Goal: Task Accomplishment & Management: Manage account settings

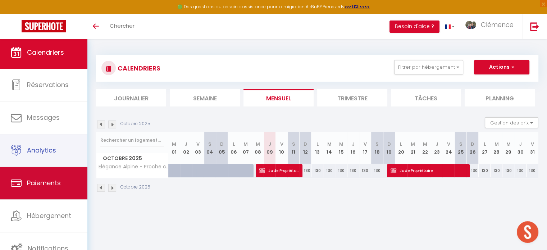
scroll to position [2, 0]
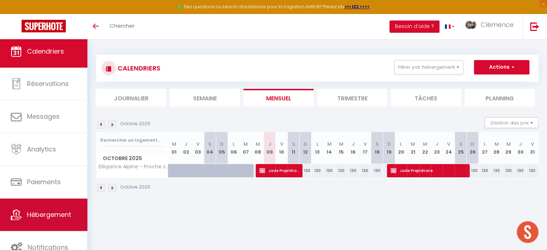
click at [64, 216] on span "Hébergement" at bounding box center [49, 214] width 44 height 9
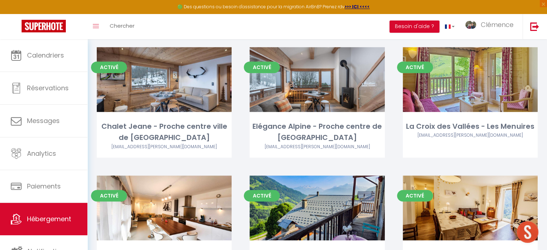
scroll to position [431, 0]
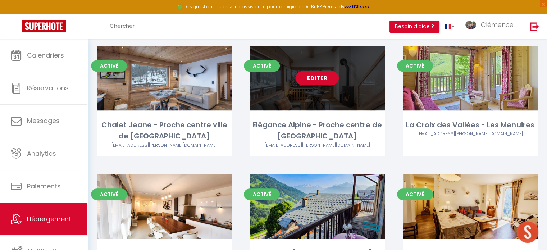
click at [319, 71] on link "Editer" at bounding box center [317, 78] width 43 height 14
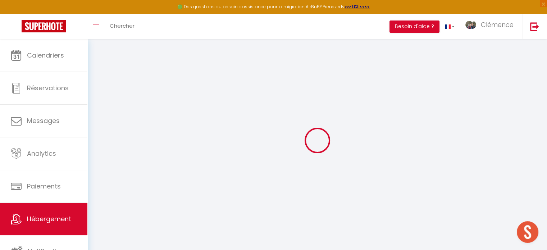
select select "+ 15 %"
select select "+ 22 %"
select select "+ 15 %"
checkbox input "false"
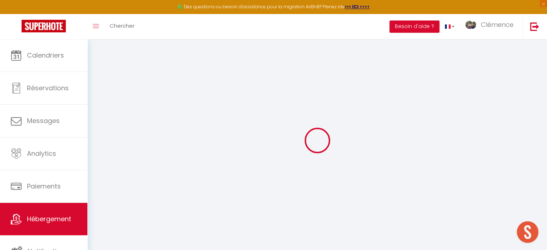
checkbox input "false"
select select "well_reviewed_guests"
select select "EUR"
select select
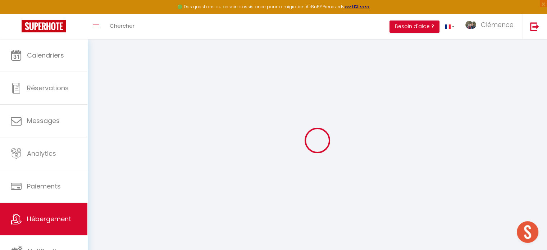
select select "4511-1374371122652802994"
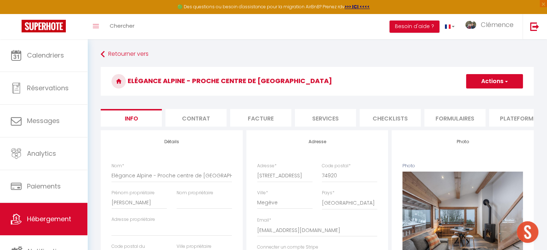
checkbox input "false"
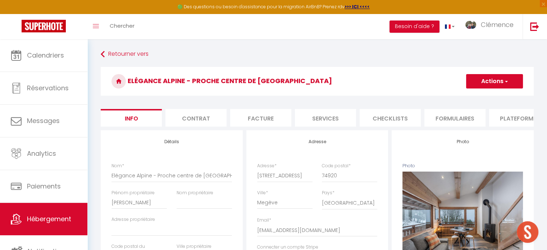
checkbox input "false"
click at [524, 123] on li "Plateformes" at bounding box center [519, 118] width 61 height 18
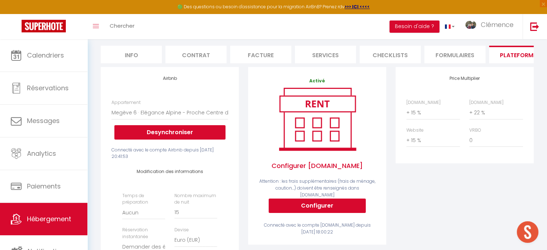
scroll to position [72, 0]
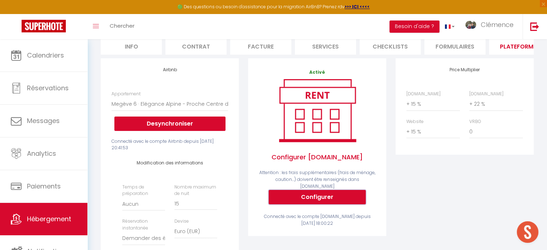
click at [321, 193] on button "Configurer" at bounding box center [317, 197] width 97 height 14
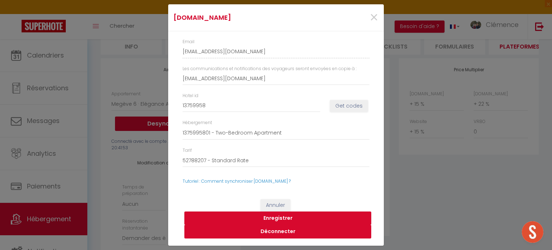
click at [283, 232] on button "Déconnecter" at bounding box center [277, 232] width 187 height 14
select select
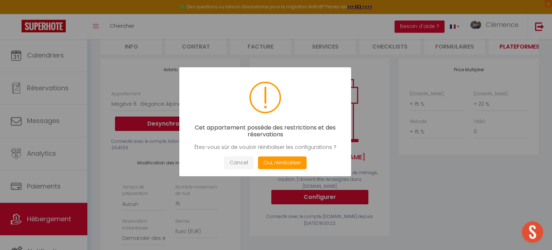
click at [244, 164] on button "Cancel" at bounding box center [238, 162] width 29 height 13
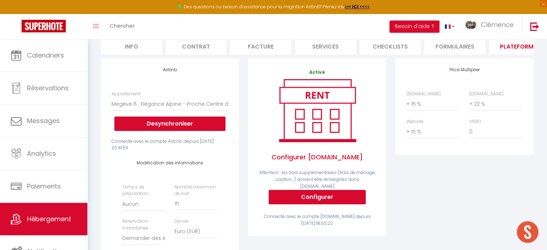
click at [526, 230] on span "Ouvrir le chat" at bounding box center [528, 232] width 22 height 22
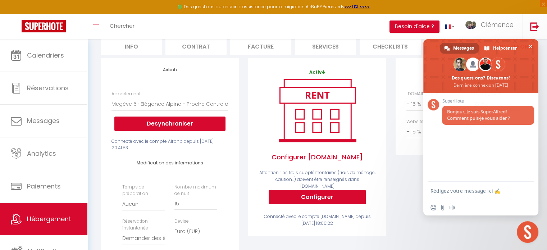
drag, startPoint x: 446, startPoint y: 190, endPoint x: 441, endPoint y: 193, distance: 5.8
click at [446, 189] on textarea "Rédigez votre message ici ✍️" at bounding box center [472, 191] width 85 height 6
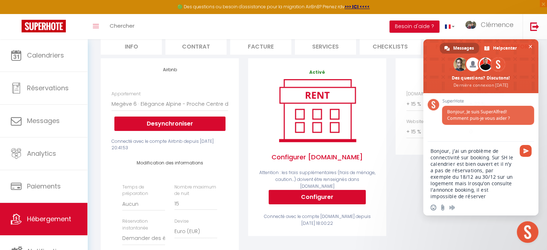
click at [451, 185] on textarea "Bonjour, j'ai un problème de connectivité sur booking. Sur SH le calendrier est…" at bounding box center [472, 174] width 85 height 52
click at [460, 195] on textarea "Bonjour, j'ai un problème de connectivité sur booking. Sur SH le calendrier est…" at bounding box center [472, 174] width 85 height 52
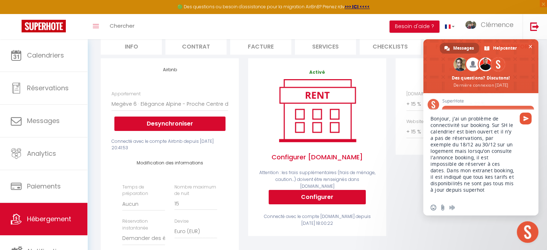
type textarea "Bonjour, j'ai un problème de connectivité sur booking. Sur SH le calendrier est…"
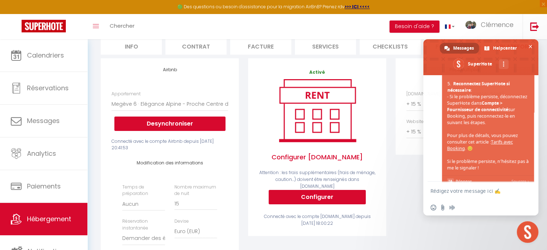
scroll to position [383, 0]
click at [411, 233] on div "Price Multiplier Airbnb.com 0 + 1 % + 2 % + 3 % + 4 % + 5 % + 6 % + 7 %" at bounding box center [464, 197] width 147 height 279
click at [529, 45] on span "Fermer le chat" at bounding box center [531, 47] width 4 height 4
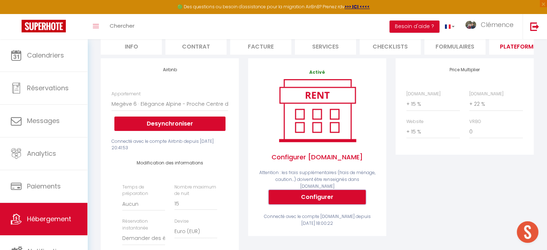
click at [291, 197] on button "Configurer" at bounding box center [317, 197] width 97 height 14
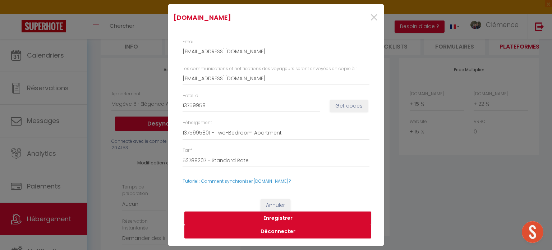
click at [291, 229] on button "Déconnecter" at bounding box center [277, 232] width 187 height 14
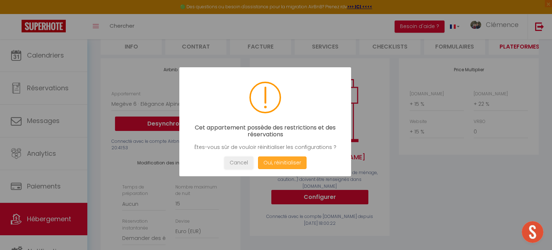
click at [290, 161] on button "Oui, réinitialiser" at bounding box center [282, 162] width 49 height 13
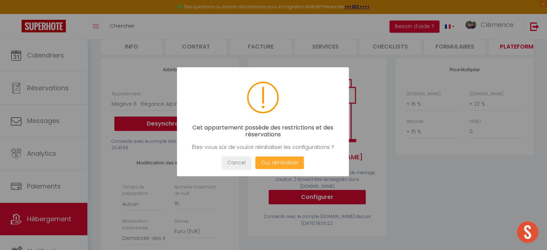
select select
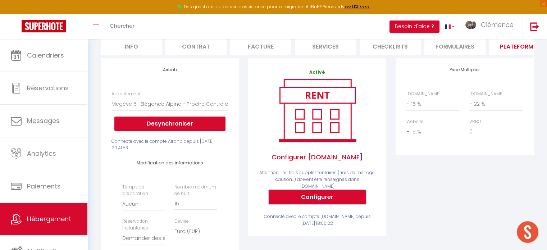
click at [341, 195] on button "Configurer" at bounding box center [317, 197] width 97 height 14
select select
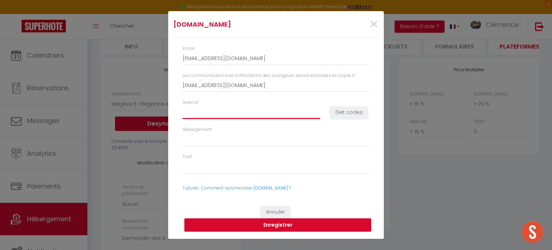
click at [266, 114] on input "Hotel id" at bounding box center [252, 112] width 138 height 13
drag, startPoint x: 323, startPoint y: 112, endPoint x: 327, endPoint y: 111, distance: 4.1
click at [324, 112] on div "Hotel id" at bounding box center [251, 109] width 147 height 20
click at [339, 110] on button "Get codes" at bounding box center [349, 112] width 38 height 12
select select
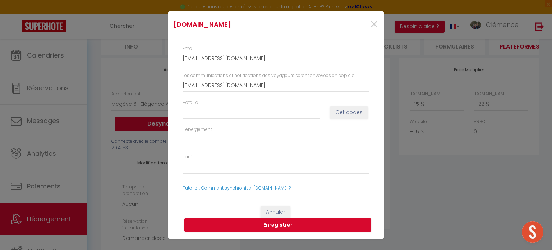
select select
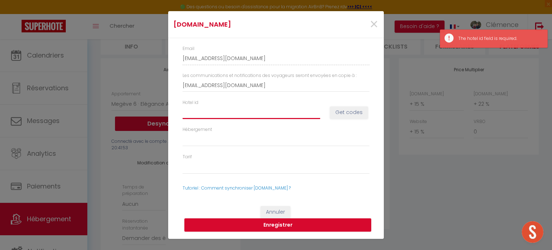
click at [263, 113] on input "Hotel id" at bounding box center [252, 112] width 138 height 13
paste input "13759958"
type input "13759958"
select select
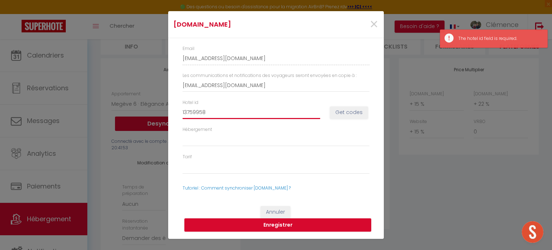
select select
type input "13759958"
click at [338, 111] on button "Get codes" at bounding box center [349, 112] width 38 height 12
select select
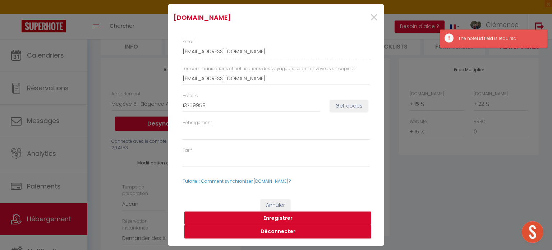
click at [279, 218] on button "Enregistrer" at bounding box center [277, 218] width 187 height 14
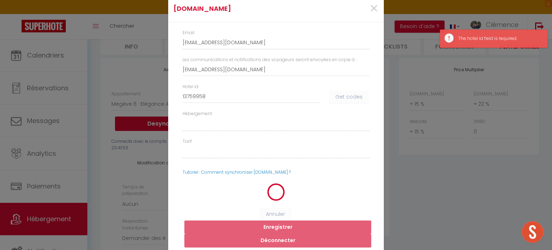
select select
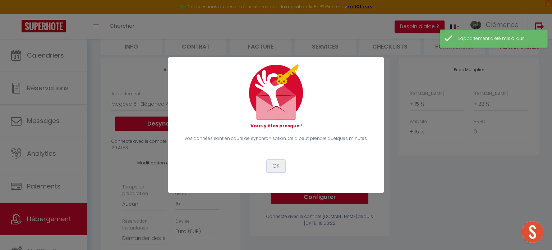
click at [277, 164] on button "OK" at bounding box center [276, 166] width 18 height 12
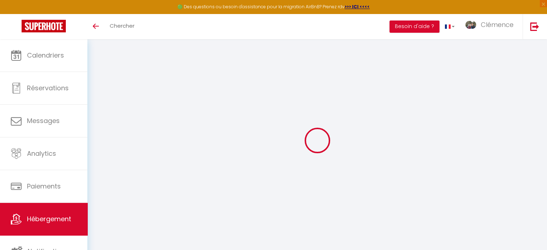
scroll to position [39, 0]
select select "+ 15 %"
select select "+ 22 %"
select select "+ 15 %"
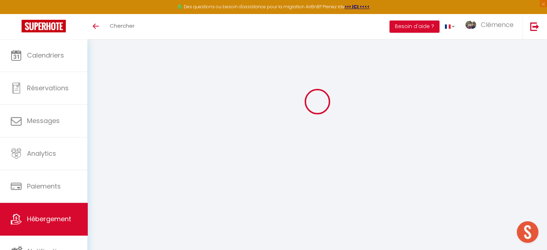
scroll to position [383, 0]
select select "4511-1374371122652802994"
select select "well_reviewed_guests"
select select "EUR"
select select
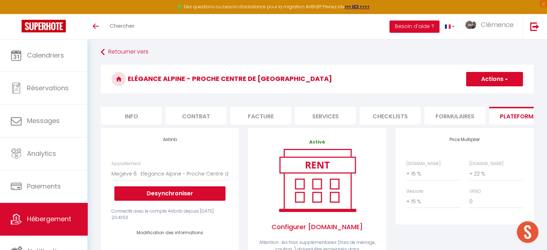
scroll to position [0, 0]
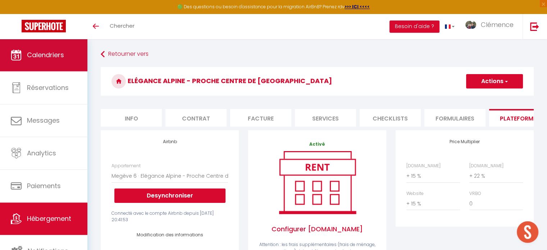
click at [59, 59] on span "Calendriers" at bounding box center [45, 54] width 37 height 9
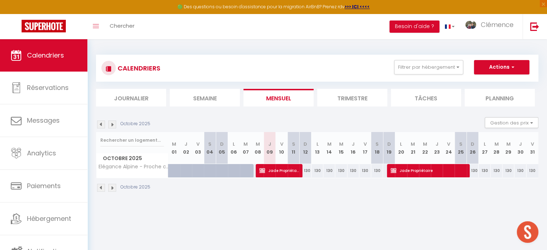
click at [115, 126] on img at bounding box center [112, 124] width 8 height 8
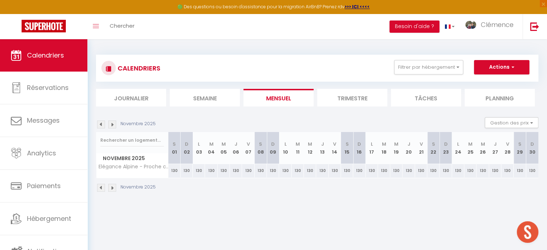
click at [115, 126] on img at bounding box center [112, 124] width 8 height 8
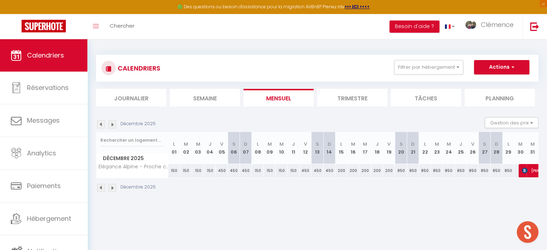
click at [172, 170] on div "150" at bounding box center [174, 170] width 12 height 13
type input "150"
type input "Lun 01 Décembre 2025"
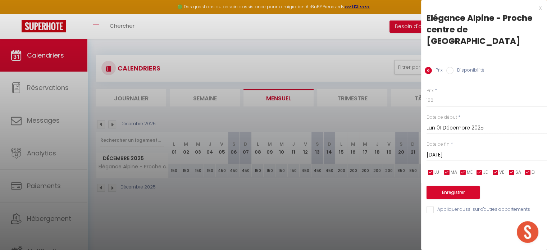
click at [467, 150] on input "[DATE]" at bounding box center [486, 154] width 120 height 9
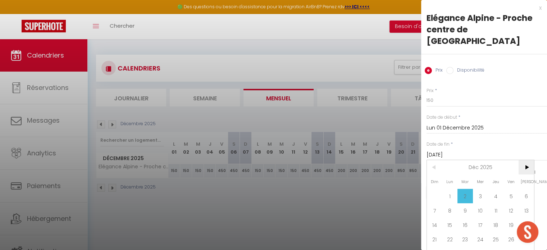
click at [525, 160] on span ">" at bounding box center [526, 167] width 15 height 14
click at [464, 246] on span "31" at bounding box center [464, 253] width 15 height 14
type input "[DATE]"
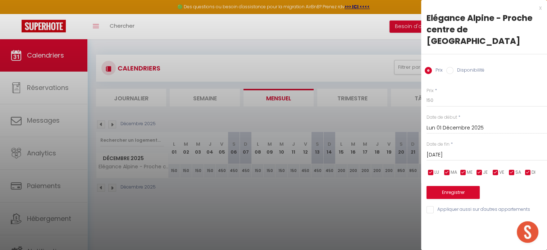
click at [464, 67] on label "Disponibilité" at bounding box center [468, 71] width 31 height 8
click at [453, 67] on input "Disponibilité" at bounding box center [449, 70] width 7 height 7
radio input "true"
radio input "false"
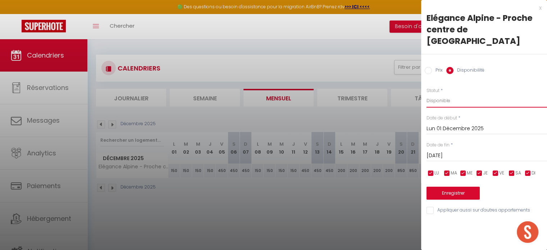
click at [457, 94] on select "Disponible Indisponible" at bounding box center [486, 101] width 120 height 14
select select "0"
click at [426, 94] on select "Disponible Indisponible" at bounding box center [486, 101] width 120 height 14
click at [453, 187] on button "Enregistrer" at bounding box center [452, 193] width 53 height 13
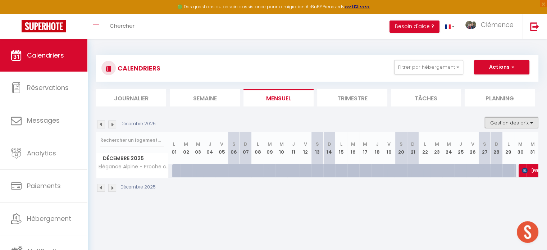
click at [511, 120] on button "Gestion des prix" at bounding box center [512, 122] width 54 height 11
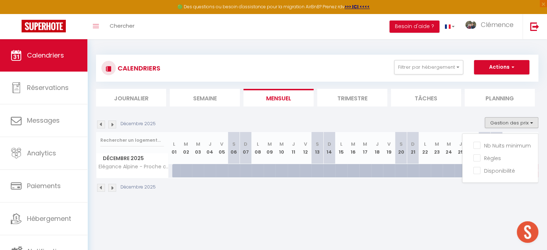
click at [457, 113] on section "Décembre 2025 Gestion des prix Nb Nuits minimum Règles Disponibilité Décembre 2…" at bounding box center [317, 154] width 442 height 89
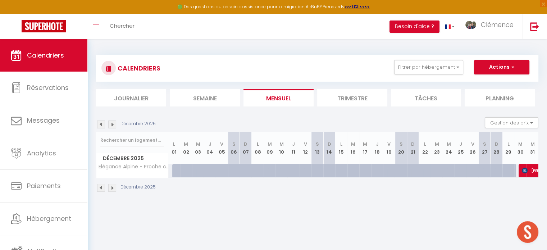
click at [174, 168] on div at bounding box center [178, 171] width 12 height 14
select select "1"
type input "Lun 01 Décembre 2025"
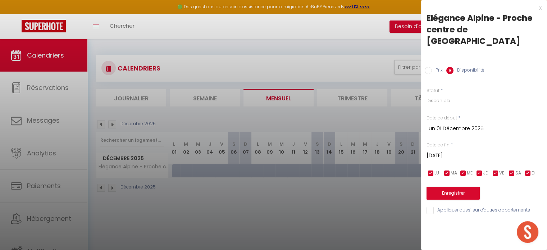
click at [467, 151] on input "[DATE]" at bounding box center [486, 155] width 120 height 9
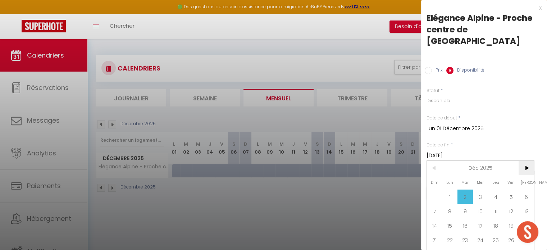
click at [522, 161] on span ">" at bounding box center [526, 168] width 15 height 14
click at [469, 247] on span "31" at bounding box center [464, 254] width 15 height 14
type input "[DATE]"
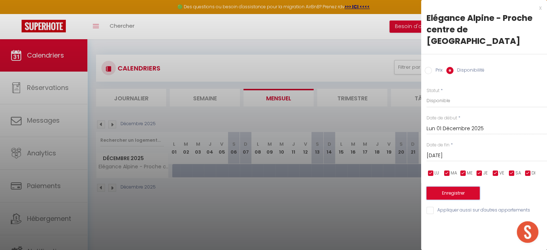
click at [449, 187] on button "Enregistrer" at bounding box center [452, 193] width 53 height 13
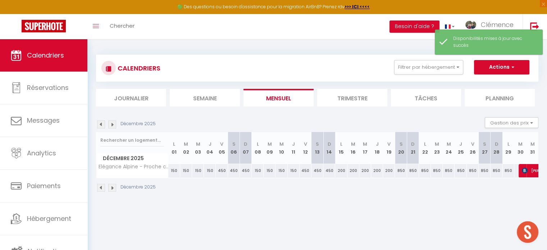
drag, startPoint x: 450, startPoint y: 178, endPoint x: 340, endPoint y: 211, distance: 115.2
click at [340, 211] on body "🟢 Des questions ou besoin d'assistance pour la migration AirBnB? Prenez rdv >>>…" at bounding box center [273, 164] width 547 height 250
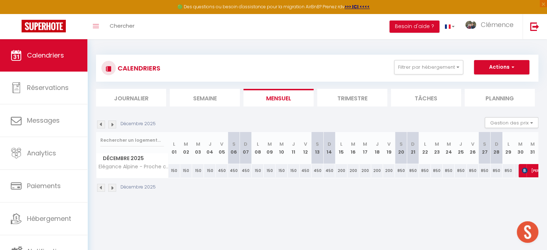
click at [110, 124] on img at bounding box center [112, 124] width 8 height 8
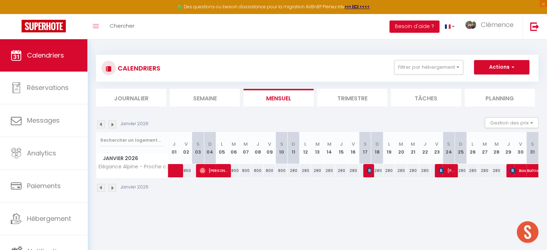
click at [110, 124] on img at bounding box center [112, 124] width 8 height 8
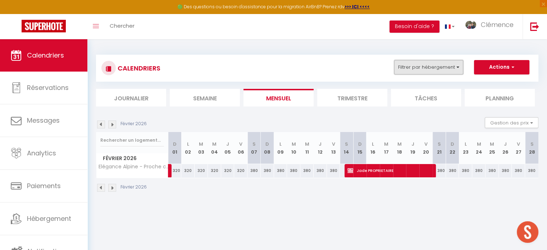
click at [444, 70] on button "Filtrer par hébergement" at bounding box center [428, 67] width 69 height 14
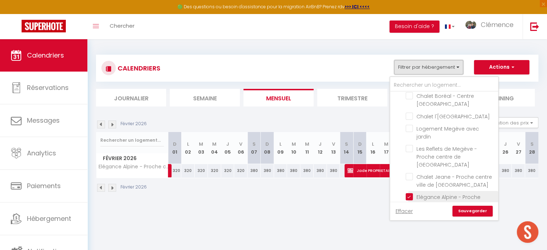
scroll to position [575, 0]
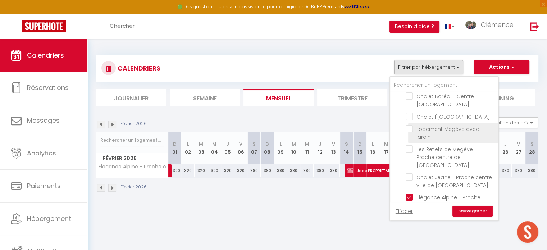
click at [409, 125] on input "Logement Megève avec jardin" at bounding box center [451, 128] width 90 height 7
checkbox input "true"
checkbox input "false"
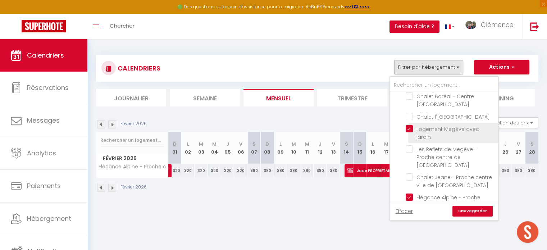
checkbox input "false"
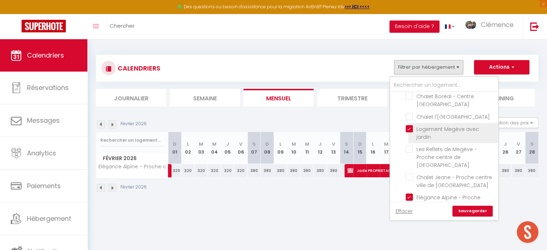
checkbox input "false"
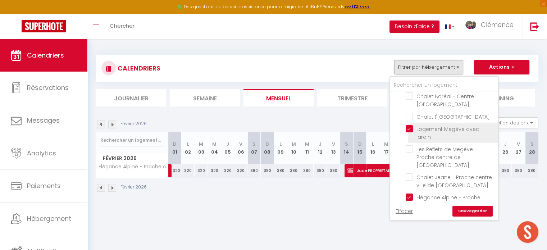
checkbox input "false"
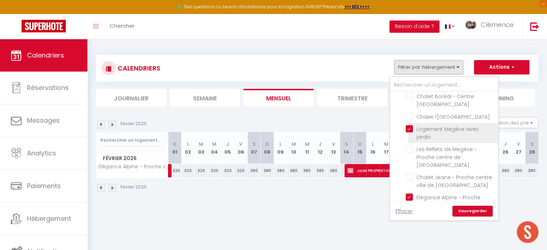
checkbox input "false"
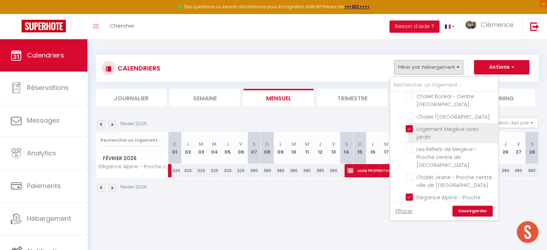
checkbox input "false"
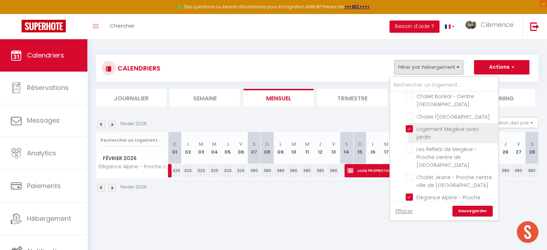
checkbox input "false"
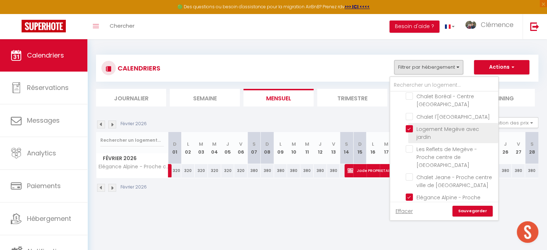
checkbox input "false"
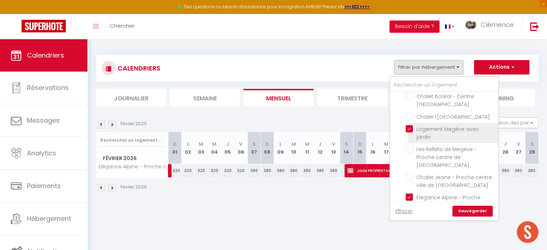
checkbox input "false"
click at [479, 211] on link "Sauvegarder" at bounding box center [472, 211] width 40 height 11
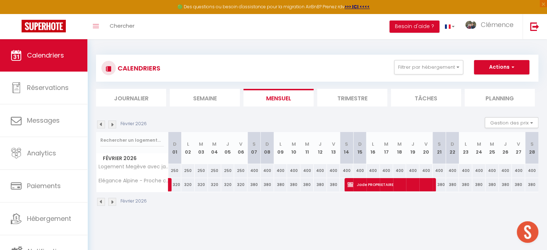
click at [98, 124] on img at bounding box center [101, 124] width 8 height 8
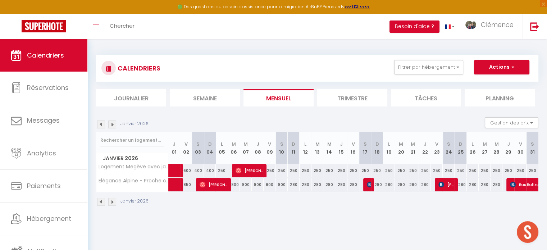
click at [99, 125] on img at bounding box center [101, 124] width 8 height 8
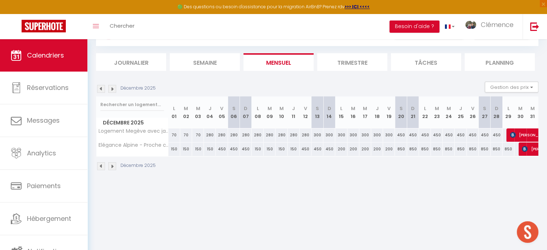
scroll to position [36, 0]
click at [397, 147] on div "850" at bounding box center [401, 148] width 12 height 13
select select "1"
type input "[DATE]"
type input "Dim 21 Décembre 2025"
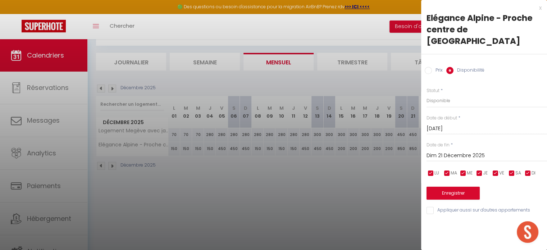
click at [401, 174] on div at bounding box center [273, 125] width 547 height 250
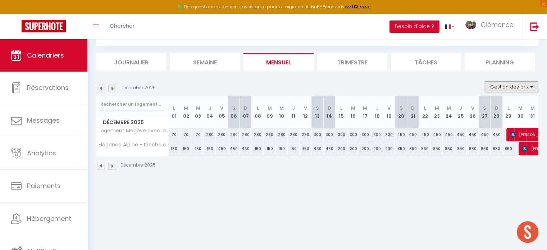
click at [509, 85] on button "Gestion des prix" at bounding box center [512, 86] width 54 height 11
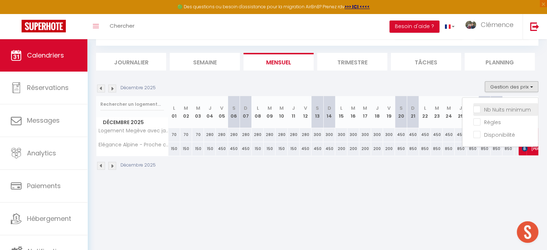
click at [501, 106] on input "Nb Nuits minimum" at bounding box center [505, 108] width 65 height 7
checkbox input "true"
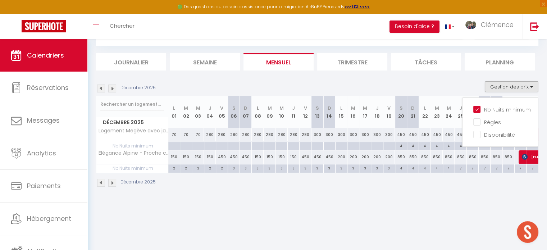
click at [470, 199] on div "CALENDRIERS Filtrer par hébergement Combloux Chalet [GEOGRAPHIC_DATA] [GEOGRAPH…" at bounding box center [317, 103] width 460 height 200
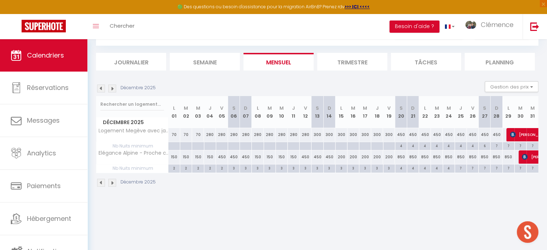
scroll to position [0, 0]
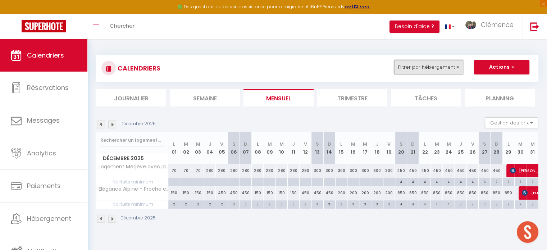
click at [447, 66] on button "Filtrer par hébergement" at bounding box center [428, 67] width 69 height 14
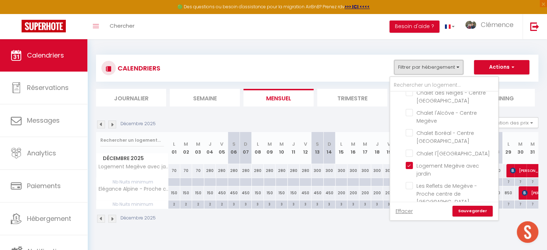
scroll to position [539, 0]
click at [411, 149] on input "Chalet l'[GEOGRAPHIC_DATA]" at bounding box center [451, 152] width 90 height 7
checkbox input "true"
checkbox input "false"
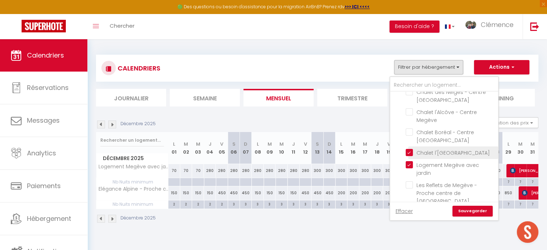
checkbox input "false"
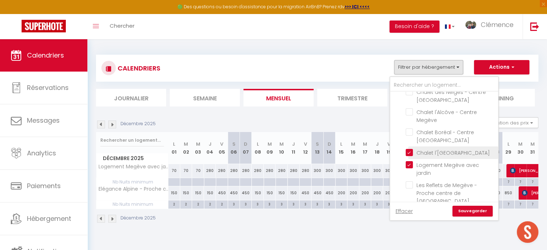
checkbox input "false"
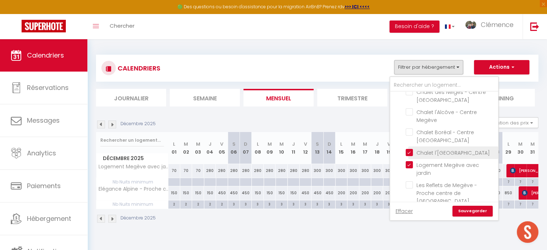
checkbox input "false"
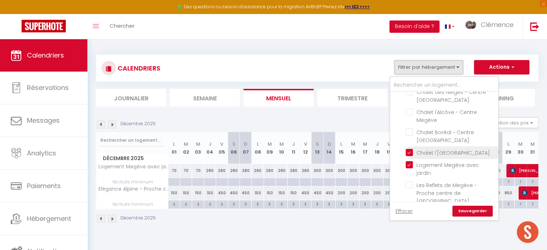
checkbox input "false"
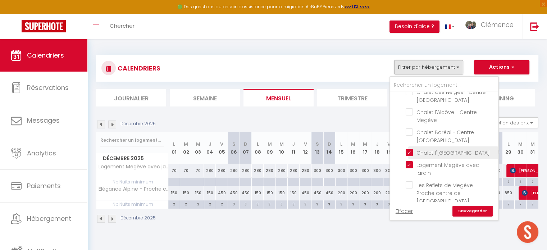
checkbox input "false"
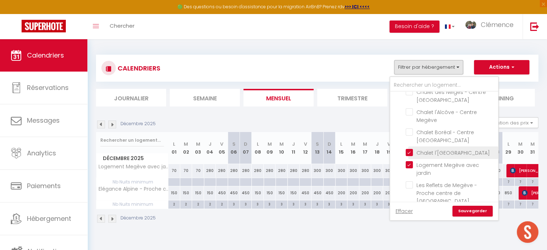
checkbox input "false"
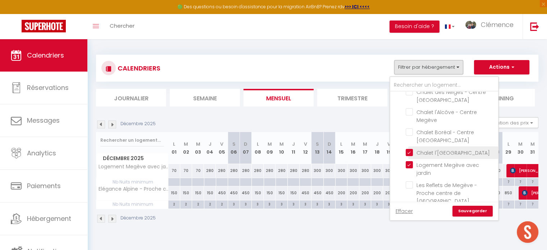
checkbox input "false"
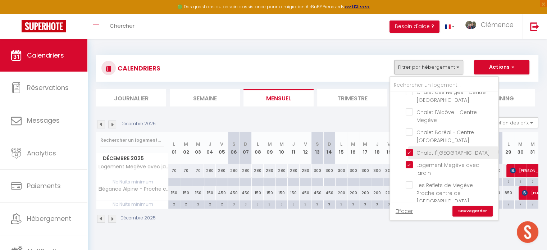
checkbox input "false"
click at [467, 211] on link "Sauvegarder" at bounding box center [472, 211] width 40 height 11
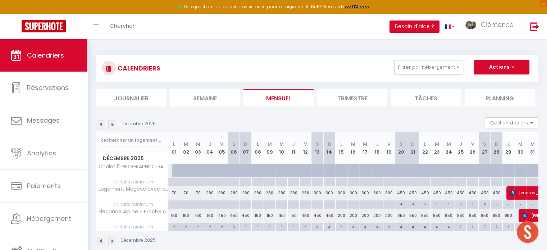
click at [101, 126] on img at bounding box center [101, 124] width 8 height 8
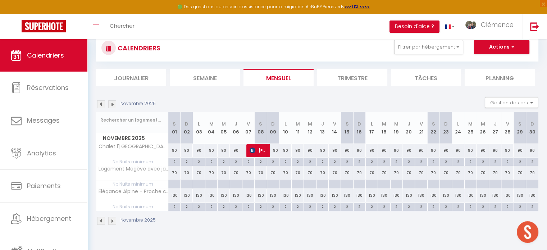
scroll to position [36, 0]
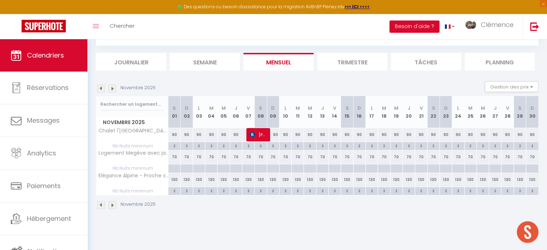
click at [103, 87] on img at bounding box center [101, 88] width 8 height 8
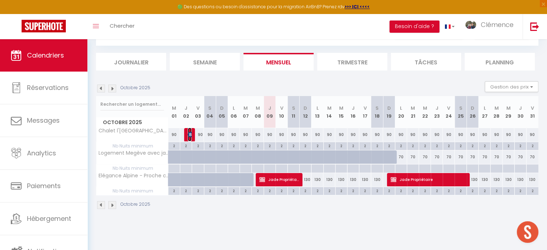
click at [189, 133] on img at bounding box center [191, 135] width 6 height 6
select select "OK"
select select "0"
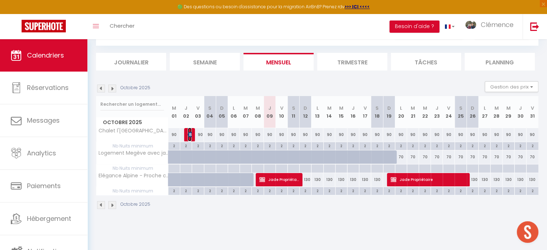
select select "1"
select select
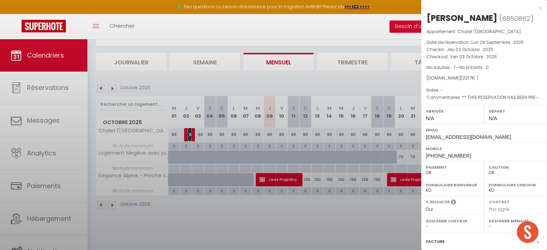
select select "22805"
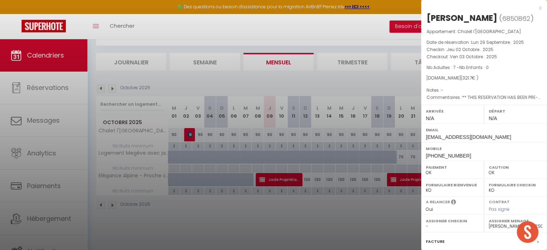
click at [350, 216] on div at bounding box center [273, 125] width 547 height 250
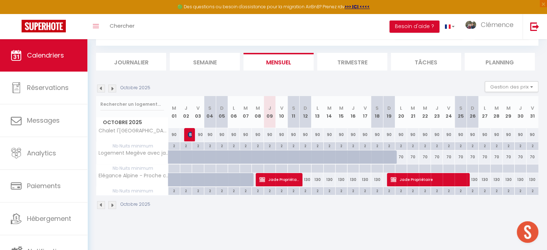
drag, startPoint x: 187, startPoint y: 146, endPoint x: 194, endPoint y: 145, distance: 7.2
click at [194, 145] on tr "Nb Nuits minimum 2 2 2 2 2 2 2 2 2 2 2 2 2" at bounding box center [317, 146] width 442 height 8
click at [110, 87] on img at bounding box center [112, 88] width 8 height 8
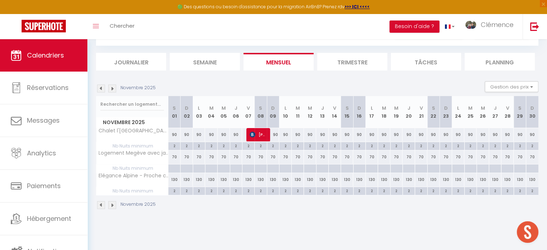
click at [99, 90] on img at bounding box center [101, 88] width 8 height 8
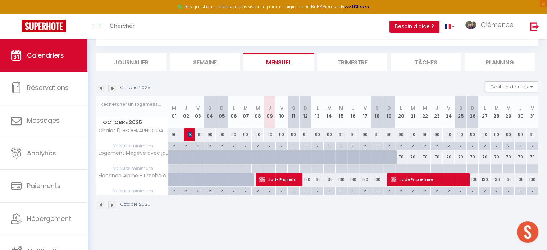
click at [111, 89] on img at bounding box center [112, 88] width 8 height 8
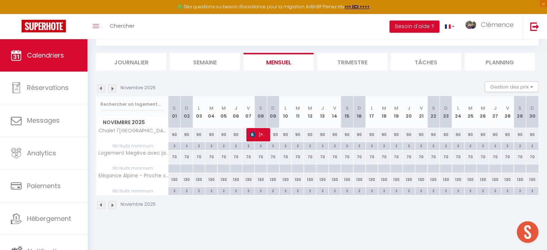
click at [111, 89] on img at bounding box center [112, 88] width 8 height 8
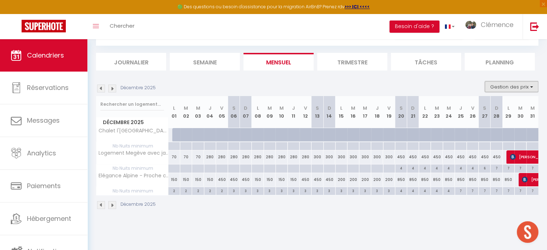
click at [503, 86] on button "Gestion des prix" at bounding box center [512, 86] width 54 height 11
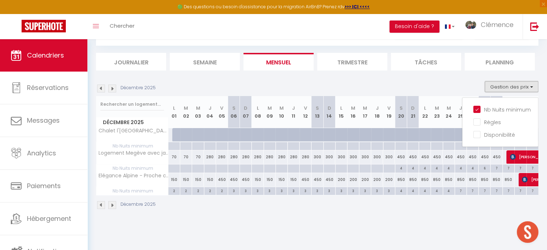
click at [498, 88] on button "Gestion des prix" at bounding box center [512, 86] width 54 height 11
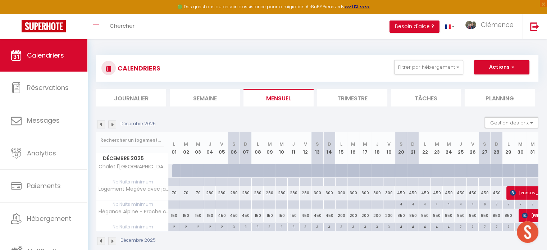
scroll to position [0, 0]
click at [434, 72] on button "Filtrer par hébergement" at bounding box center [428, 67] width 69 height 14
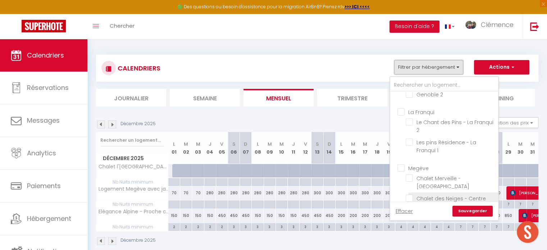
scroll to position [611, 0]
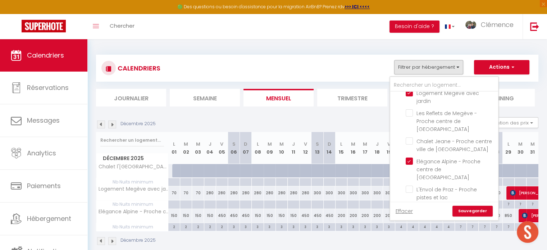
click at [364, 122] on div "Décembre 2025 Gestion des prix Nb Nuits minimum Règles Disponibilité" at bounding box center [317, 124] width 442 height 15
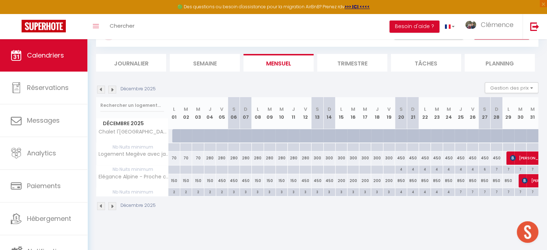
scroll to position [36, 0]
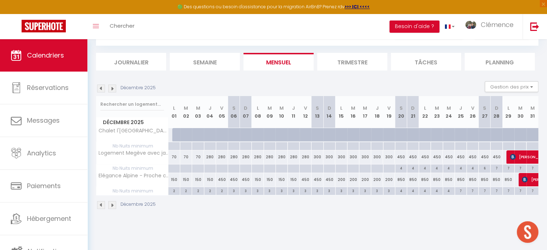
click at [496, 180] on div "850" at bounding box center [496, 179] width 12 height 13
select select "1"
type input "Dim 28 Décembre 2025"
type input "Lun 29 Décembre 2025"
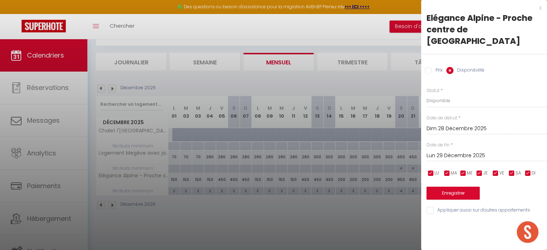
click at [358, 245] on div at bounding box center [273, 125] width 547 height 250
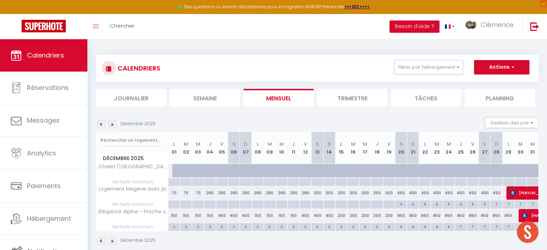
scroll to position [0, 0]
click at [422, 67] on button "Filtrer par hébergement" at bounding box center [428, 67] width 69 height 14
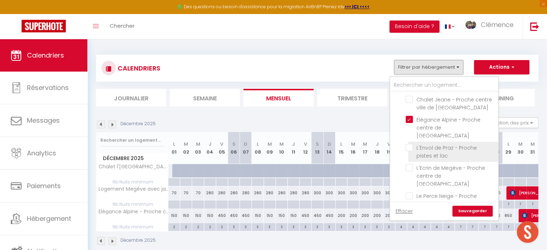
scroll to position [706, 0]
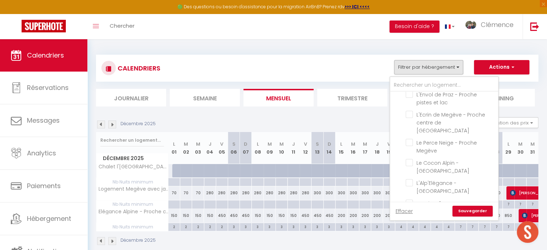
click at [313, 117] on div "Décembre 2025 Gestion des prix Nb Nuits minimum Règles Disponibilité" at bounding box center [317, 124] width 442 height 15
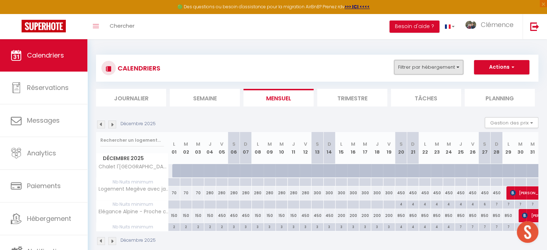
drag, startPoint x: 395, startPoint y: 64, endPoint x: 395, endPoint y: 70, distance: 5.4
click at [395, 64] on button "Filtrer par hébergement" at bounding box center [428, 67] width 69 height 14
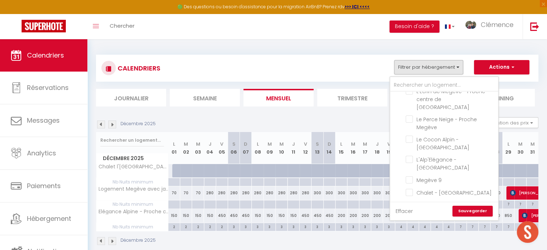
click at [397, 212] on link "Effacer" at bounding box center [404, 211] width 17 height 8
checkbox input "false"
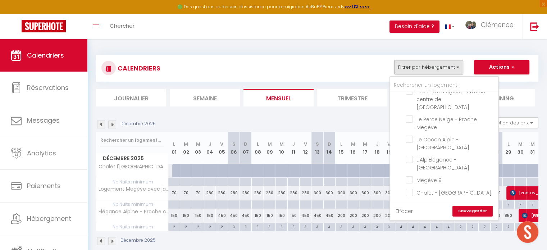
checkbox input "false"
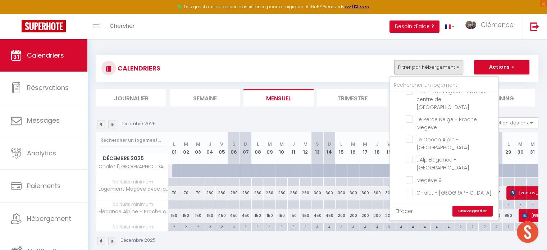
checkbox input "false"
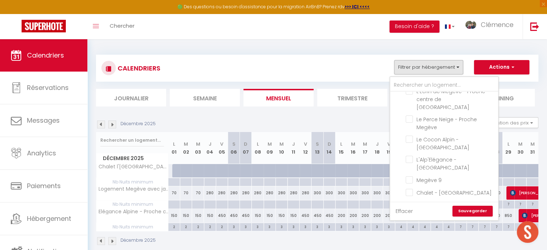
checkbox input "false"
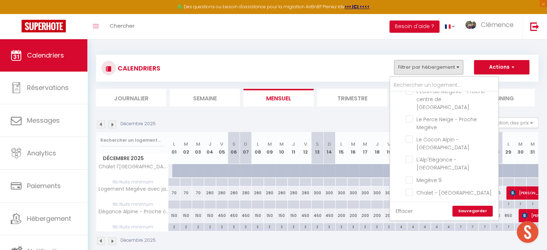
checkbox input "false"
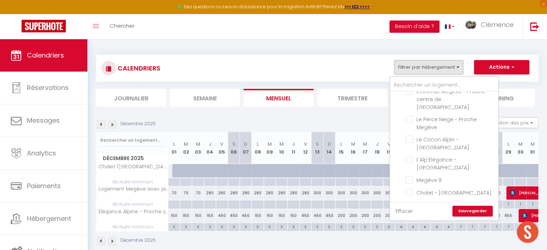
checkbox input "false"
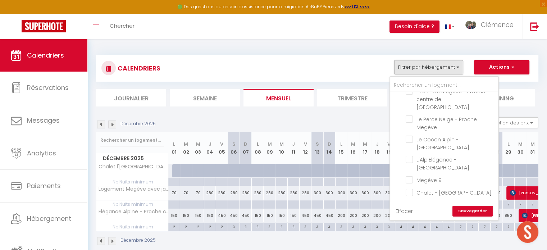
checkbox input "false"
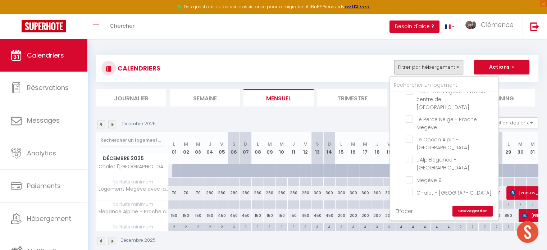
checkbox input "false"
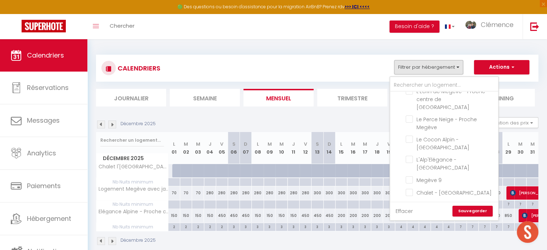
checkbox input "false"
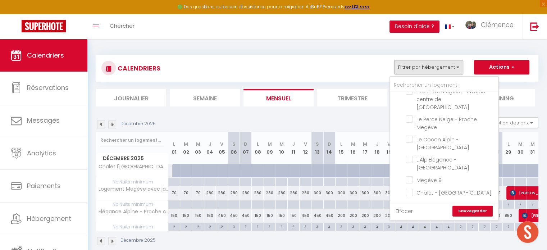
checkbox input "false"
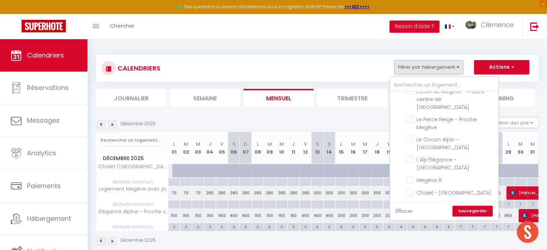
checkbox input "false"
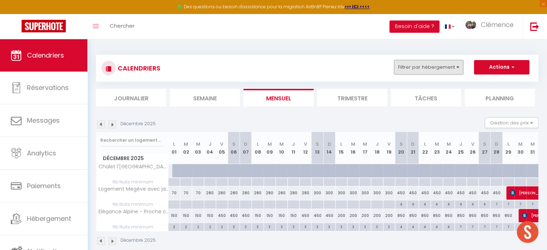
click at [432, 67] on button "Filtrer par hébergement" at bounding box center [428, 67] width 69 height 14
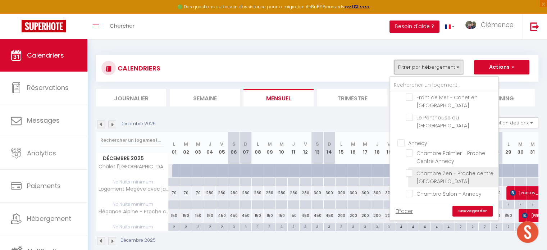
scroll to position [142, 0]
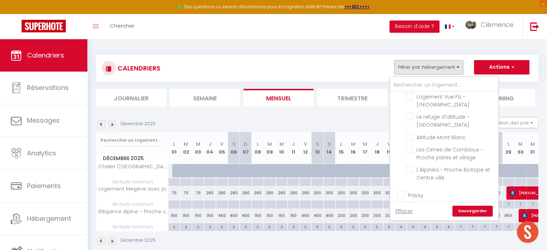
drag, startPoint x: 405, startPoint y: 211, endPoint x: 407, endPoint y: 203, distance: 8.1
click at [405, 211] on link "Effacer" at bounding box center [404, 211] width 17 height 8
checkbox input "false"
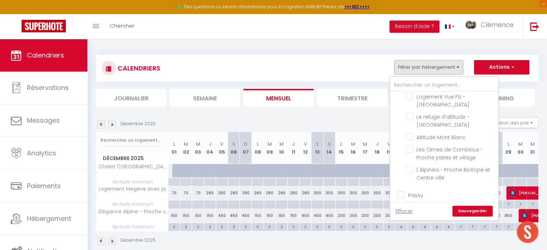
checkbox input "false"
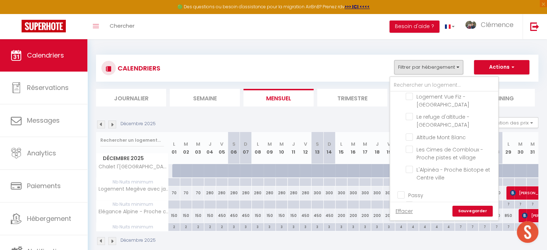
checkbox input "false"
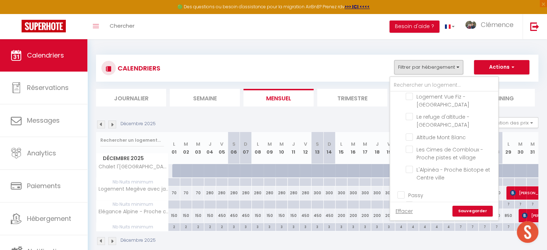
checkbox input "false"
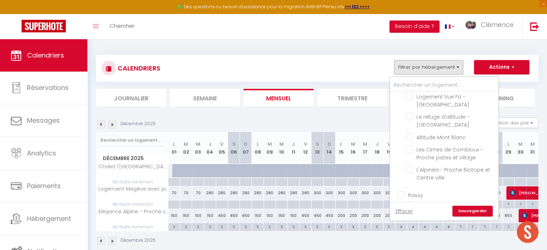
checkbox input "false"
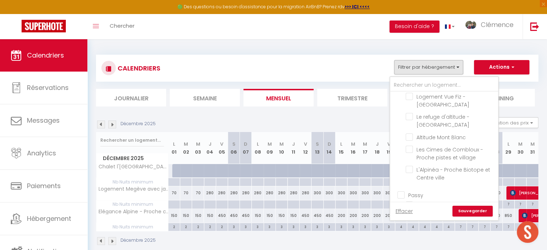
checkbox input "false"
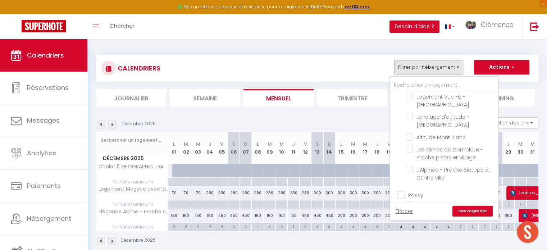
checkbox input "false"
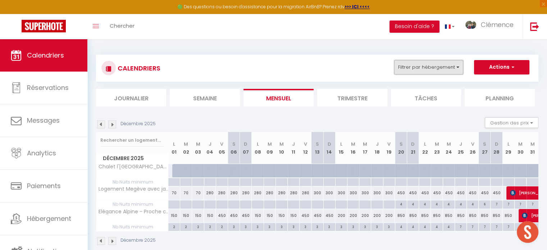
click at [434, 70] on button "Filtrer par hébergement" at bounding box center [428, 67] width 69 height 14
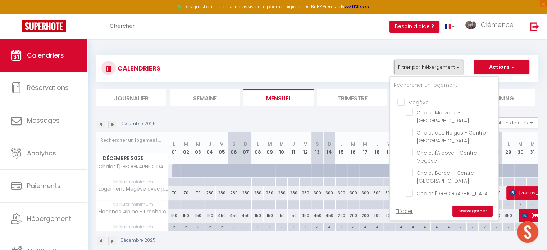
scroll to position [481, 0]
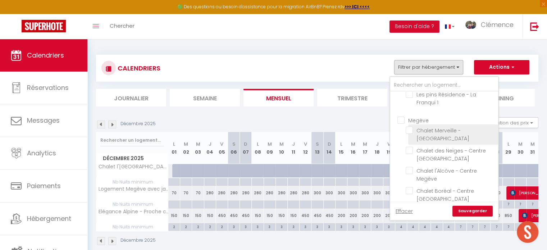
click at [408, 127] on input "Chalet Merveille - [GEOGRAPHIC_DATA]" at bounding box center [451, 130] width 90 height 7
click at [473, 211] on link "Sauvegarder" at bounding box center [472, 211] width 40 height 11
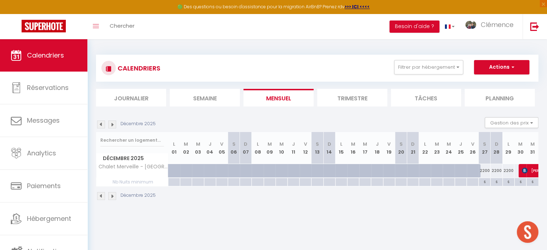
click at [484, 182] on div "6" at bounding box center [485, 181] width 12 height 7
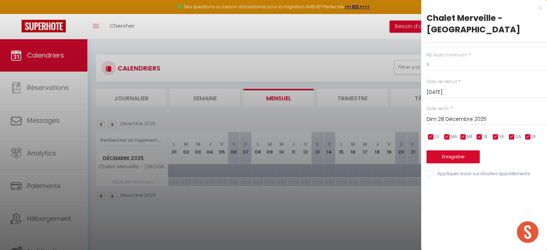
click at [469, 119] on input "Dim 28 Décembre 2025" at bounding box center [486, 119] width 120 height 9
click at [444, 63] on input "6" at bounding box center [486, 64] width 120 height 13
drag, startPoint x: 442, startPoint y: 63, endPoint x: 413, endPoint y: 60, distance: 29.6
click at [413, 60] on body "🟢 Des questions ou besoin d'assistance pour la migration AirBnB? Prenez rdv >>>…" at bounding box center [273, 164] width 547 height 250
click at [470, 118] on input "Dim 28 Décembre 2025" at bounding box center [486, 119] width 120 height 9
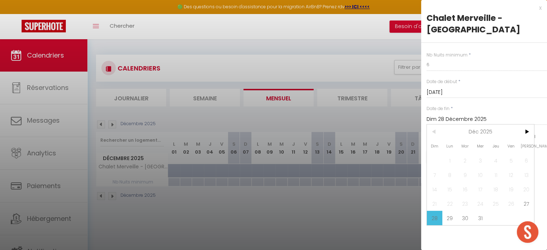
click at [485, 219] on span "31" at bounding box center [480, 218] width 15 height 14
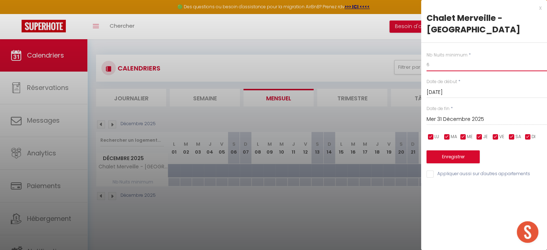
drag, startPoint x: 431, startPoint y: 66, endPoint x: 416, endPoint y: 66, distance: 15.5
click at [416, 66] on body "🟢 Des questions ou besoin d'assistance pour la migration AirBnB? Prenez rdv >>>…" at bounding box center [273, 164] width 547 height 250
click at [458, 156] on button "Enregistrer" at bounding box center [452, 156] width 53 height 13
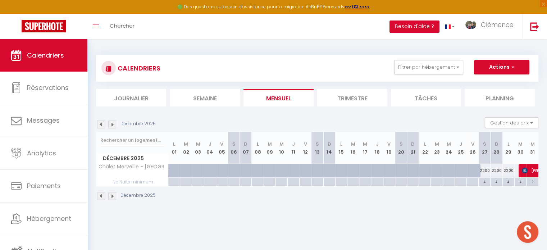
click at [483, 181] on div "4" at bounding box center [485, 181] width 12 height 7
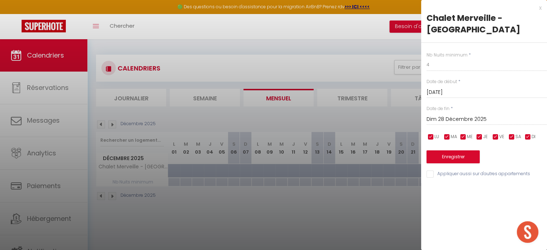
click at [479, 120] on input "Dim 28 Décembre 2025" at bounding box center [486, 119] width 120 height 9
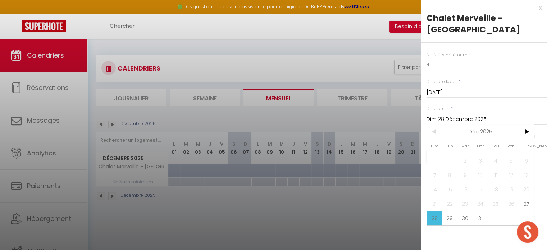
click at [478, 217] on span "31" at bounding box center [480, 218] width 15 height 14
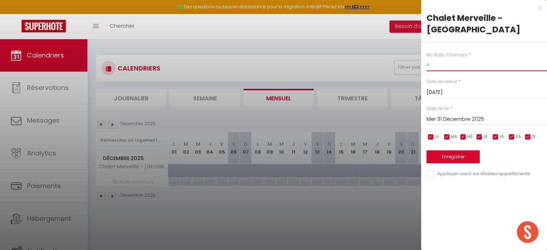
drag, startPoint x: 430, startPoint y: 66, endPoint x: 394, endPoint y: 67, distance: 36.0
click at [395, 67] on body "🟢 Des questions ou besoin d'assistance pour la migration AirBnB? Prenez rdv >>>…" at bounding box center [273, 164] width 547 height 250
click at [461, 157] on button "Enregistrer" at bounding box center [452, 156] width 53 height 13
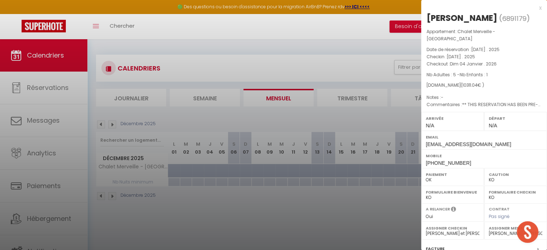
click at [401, 213] on div at bounding box center [273, 125] width 547 height 250
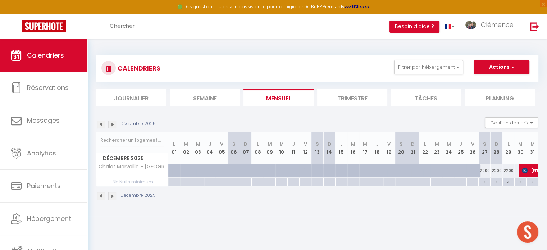
click at [112, 122] on img at bounding box center [112, 124] width 8 height 8
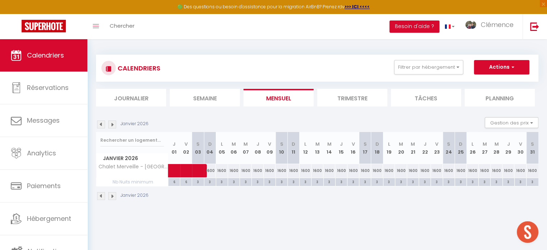
click at [209, 182] on div "3" at bounding box center [210, 181] width 12 height 7
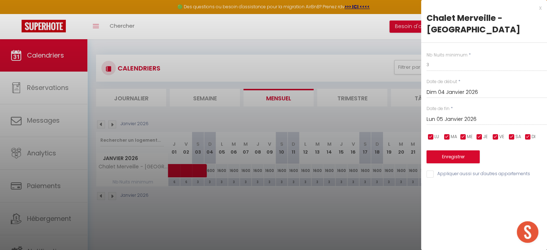
click at [449, 115] on input "Lun 05 Janvier 2026" at bounding box center [486, 119] width 120 height 9
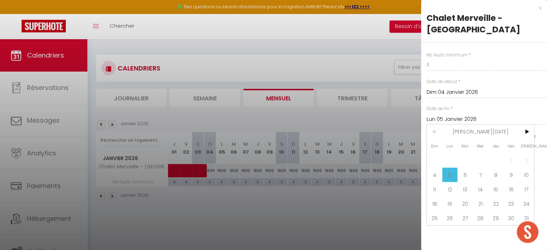
drag, startPoint x: 208, startPoint y: 204, endPoint x: 265, endPoint y: 205, distance: 56.5
click at [209, 204] on div at bounding box center [273, 125] width 547 height 250
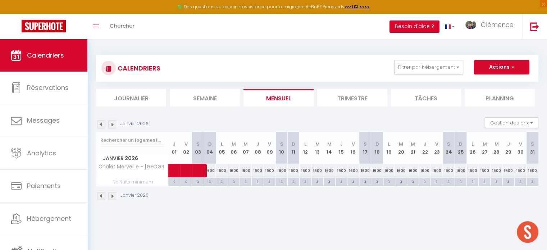
click at [353, 168] on div "1600" at bounding box center [353, 170] width 12 height 13
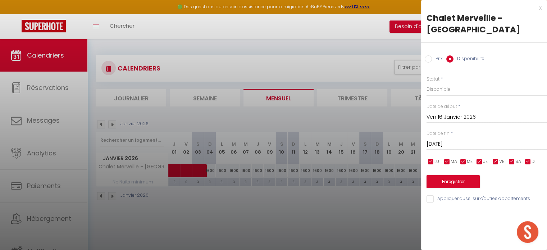
click at [484, 143] on input "[DATE]" at bounding box center [486, 144] width 120 height 9
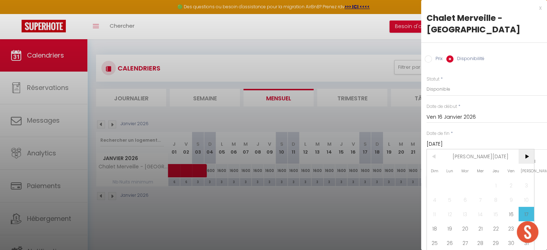
click at [524, 157] on span ">" at bounding box center [526, 156] width 15 height 14
click at [524, 181] on span "7" at bounding box center [526, 185] width 15 height 14
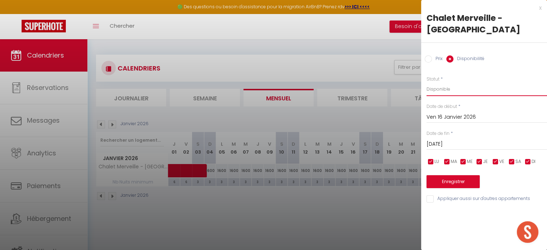
drag, startPoint x: 447, startPoint y: 87, endPoint x: 447, endPoint y: 92, distance: 4.7
click at [447, 87] on select "Disponible Indisponible" at bounding box center [486, 89] width 120 height 14
click at [426, 82] on select "Disponible Indisponible" at bounding box center [486, 89] width 120 height 14
click at [447, 183] on button "Enregistrer" at bounding box center [452, 181] width 53 height 13
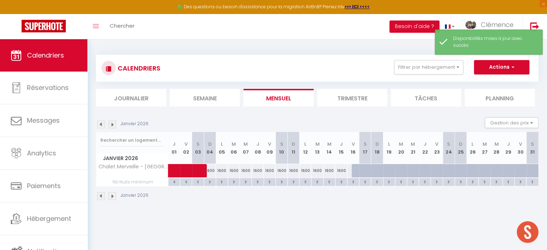
click at [209, 184] on div "3" at bounding box center [210, 181] width 12 height 7
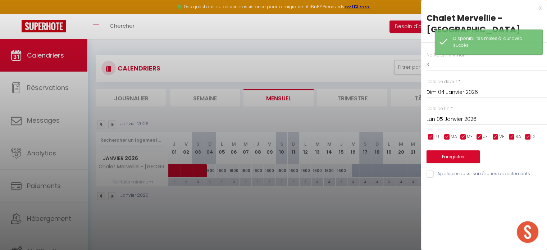
click at [461, 117] on input "Lun 05 Janvier 2026" at bounding box center [486, 119] width 120 height 9
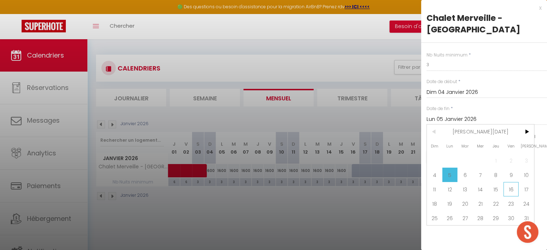
click at [509, 188] on span "16" at bounding box center [510, 189] width 15 height 14
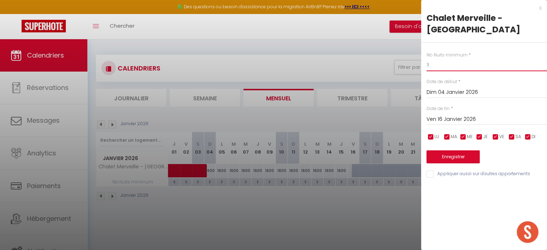
drag, startPoint x: 420, startPoint y: 64, endPoint x: 412, endPoint y: 63, distance: 8.1
click at [413, 63] on body "🟢 Des questions ou besoin d'assistance pour la migration AirBnB? Prenez rdv >>>…" at bounding box center [273, 164] width 547 height 250
click at [454, 155] on button "Enregistrer" at bounding box center [452, 156] width 53 height 13
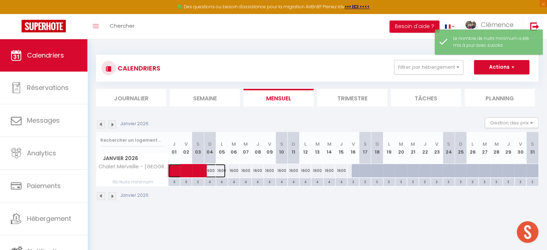
click at [213, 170] on span at bounding box center [201, 171] width 50 height 14
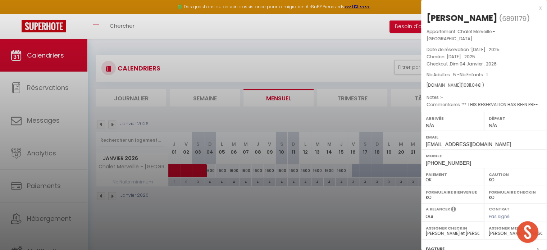
click at [295, 177] on div at bounding box center [273, 125] width 547 height 250
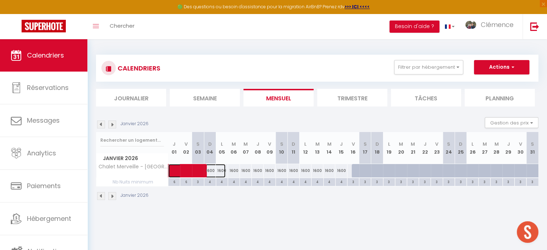
click at [213, 170] on span at bounding box center [201, 171] width 50 height 14
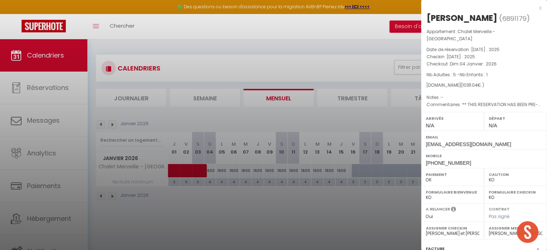
click at [226, 195] on div at bounding box center [273, 125] width 547 height 250
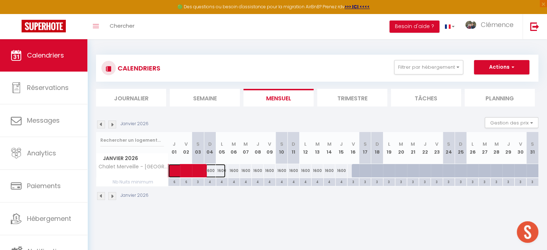
click at [218, 170] on span at bounding box center [201, 171] width 50 height 14
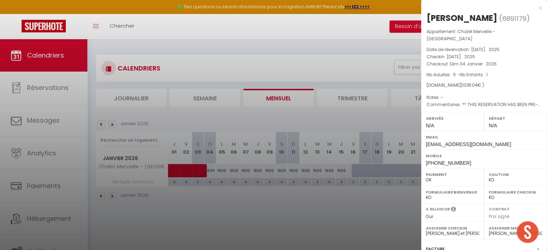
click at [292, 202] on div at bounding box center [273, 125] width 547 height 250
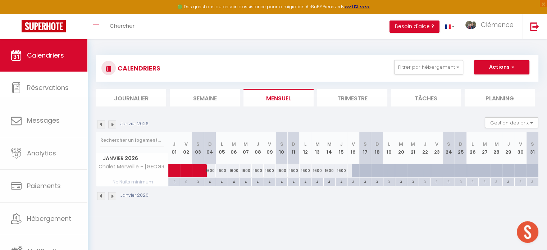
click at [236, 170] on div "1600" at bounding box center [234, 170] width 12 height 13
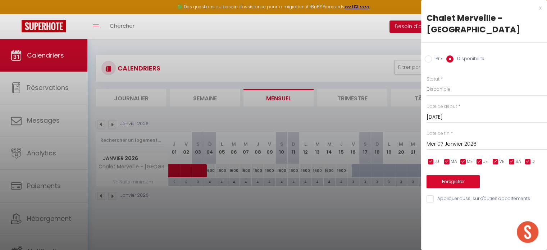
click at [449, 119] on input "[DATE]" at bounding box center [486, 117] width 120 height 9
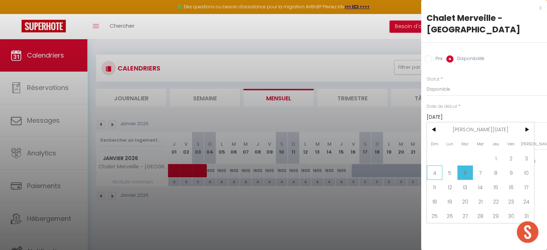
click at [430, 174] on span "4" at bounding box center [434, 172] width 15 height 14
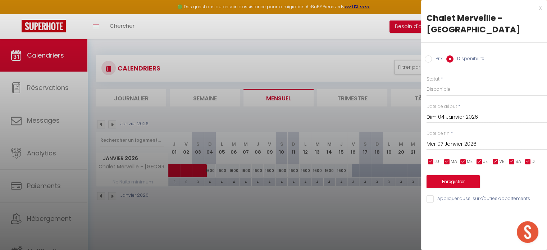
click at [454, 144] on input "Mer 07 Janvier 2026" at bounding box center [486, 144] width 120 height 9
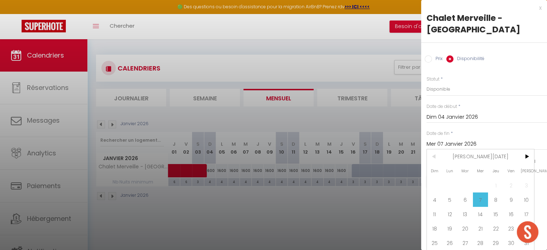
click at [513, 211] on span "16" at bounding box center [510, 214] width 15 height 14
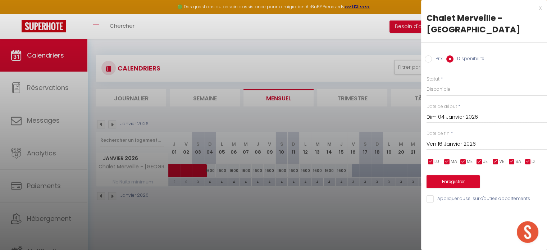
drag, startPoint x: 430, startPoint y: 59, endPoint x: 430, endPoint y: 72, distance: 12.2
click at [430, 59] on input "Prix" at bounding box center [428, 58] width 7 height 7
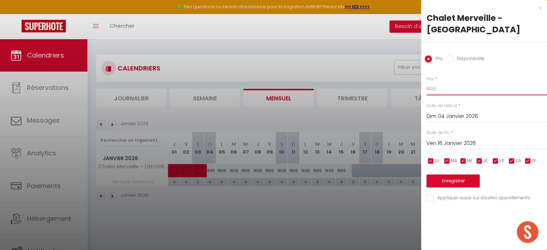
drag, startPoint x: 435, startPoint y: 87, endPoint x: 400, endPoint y: 86, distance: 35.6
click at [400, 86] on body "🟢 Des questions ou besoin d'assistance pour la migration AirBnB? Prenez rdv >>>…" at bounding box center [273, 164] width 547 height 250
click at [454, 181] on button "Enregistrer" at bounding box center [452, 180] width 53 height 13
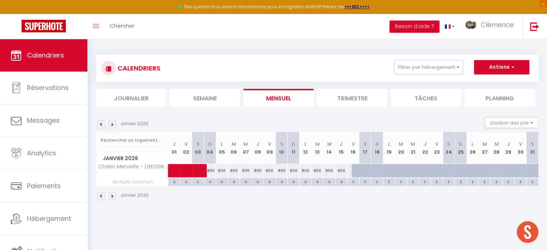
click at [114, 124] on img at bounding box center [112, 124] width 8 height 8
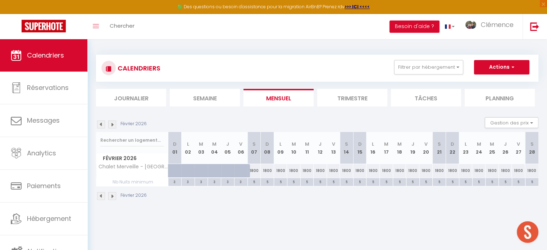
click at [255, 171] on div "1800" at bounding box center [253, 170] width 13 height 13
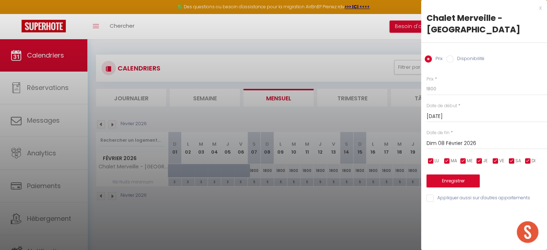
click at [443, 142] on input "Dim 08 Février 2026" at bounding box center [486, 143] width 120 height 9
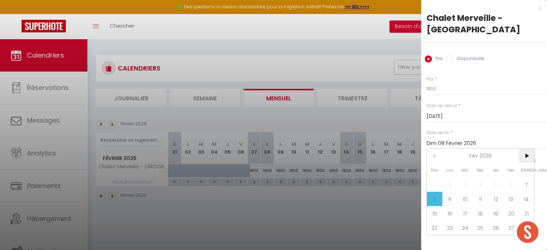
click at [527, 159] on span ">" at bounding box center [526, 156] width 15 height 14
click at [531, 181] on span "7" at bounding box center [526, 184] width 15 height 14
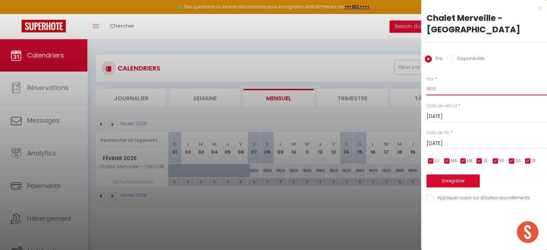
drag, startPoint x: 439, startPoint y: 85, endPoint x: 401, endPoint y: 84, distance: 38.5
click at [401, 84] on body "🟢 Des questions ou besoin d'assistance pour la migration AirBnB? Prenez rdv >>>…" at bounding box center [273, 164] width 547 height 250
click at [460, 181] on button "Enregistrer" at bounding box center [452, 180] width 53 height 13
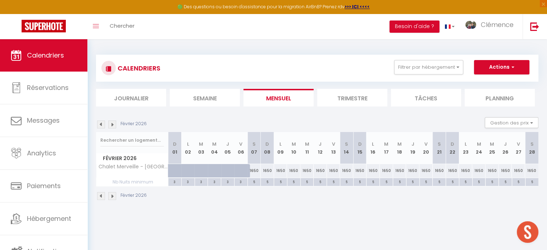
click at [115, 125] on img at bounding box center [112, 124] width 8 height 8
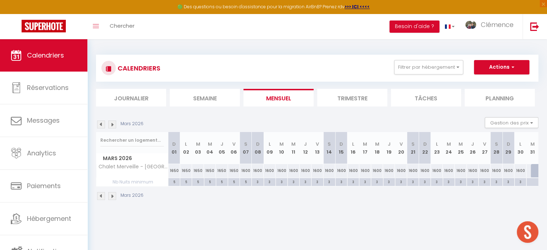
click at [245, 169] on div "1600" at bounding box center [246, 170] width 12 height 13
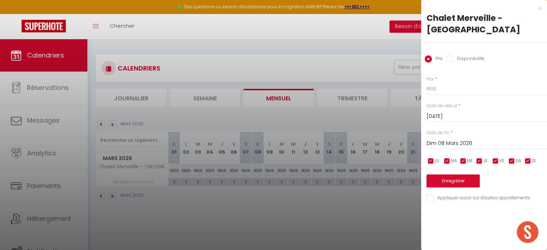
click at [463, 143] on input "Dim 08 Mars 2026" at bounding box center [486, 143] width 120 height 9
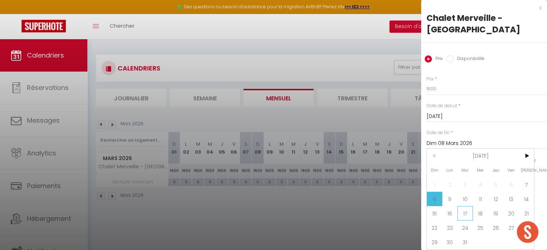
click at [467, 212] on span "17" at bounding box center [464, 213] width 15 height 14
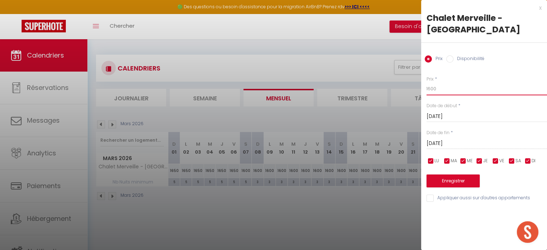
drag, startPoint x: 417, startPoint y: 90, endPoint x: 384, endPoint y: 90, distance: 33.4
click at [384, 90] on body "🟢 Des questions ou besoin d'assistance pour la migration AirBnB? Prenez rdv >>>…" at bounding box center [273, 164] width 547 height 250
click at [450, 179] on button "Enregistrer" at bounding box center [452, 180] width 53 height 13
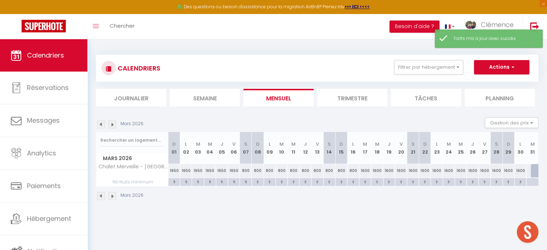
click at [364, 169] on div "1600" at bounding box center [365, 170] width 12 height 13
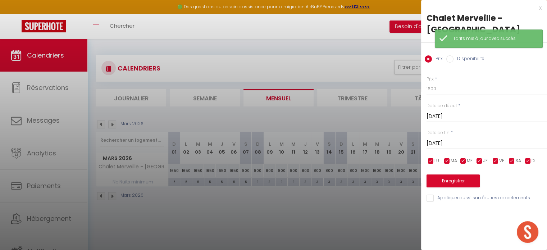
click at [443, 137] on div "[DATE] < [DATE] > Dim Lun Mar Mer Jeu Ven Sam 1 2 3 4 5 6 7 8 9 10 11 12 13 14 …" at bounding box center [486, 142] width 120 height 13
click at [444, 143] on input "[DATE]" at bounding box center [486, 143] width 120 height 9
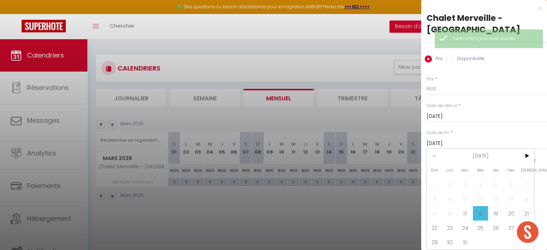
scroll to position [4, 0]
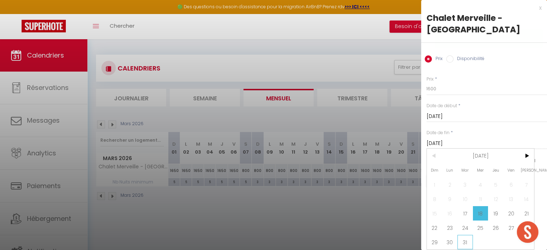
click at [467, 241] on span "31" at bounding box center [464, 242] width 15 height 14
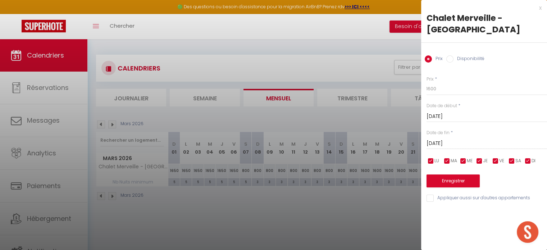
scroll to position [0, 0]
click at [451, 60] on input "Disponibilité" at bounding box center [449, 58] width 7 height 7
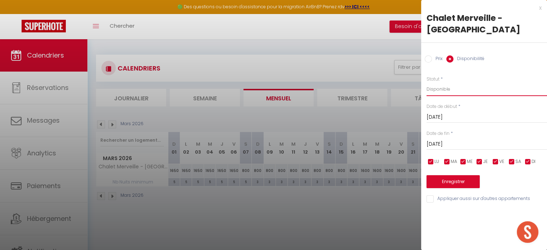
click at [448, 92] on select "Disponible Indisponible" at bounding box center [486, 89] width 120 height 14
click at [426, 82] on select "Disponible Indisponible" at bounding box center [486, 89] width 120 height 14
click at [459, 179] on button "Enregistrer" at bounding box center [452, 181] width 53 height 13
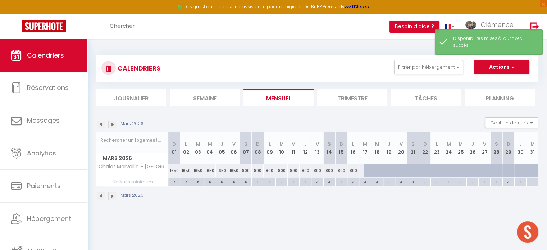
click at [378, 211] on div "CALENDRIERS Filtrer par hébergement Combloux Chalet [GEOGRAPHIC_DATA] [GEOGRAPH…" at bounding box center [317, 127] width 460 height 177
click at [101, 123] on img at bounding box center [101, 124] width 8 height 8
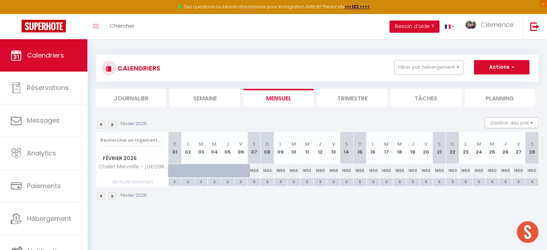
click at [101, 123] on img at bounding box center [101, 124] width 8 height 8
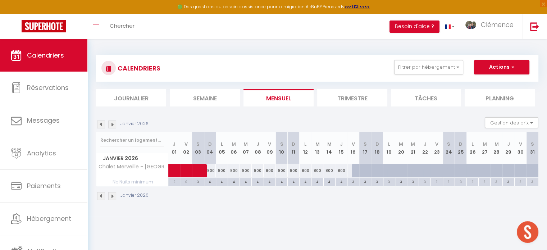
click at [101, 123] on img at bounding box center [101, 124] width 8 height 8
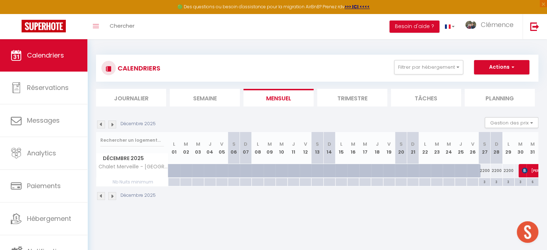
click at [113, 124] on img at bounding box center [112, 124] width 8 height 8
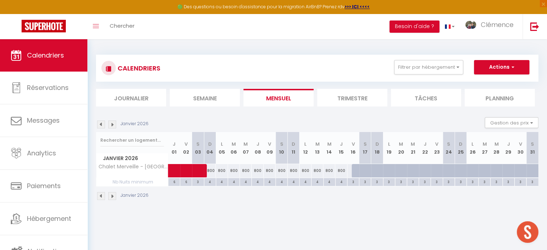
click at [113, 123] on img at bounding box center [112, 124] width 8 height 8
